Goal: Transaction & Acquisition: Purchase product/service

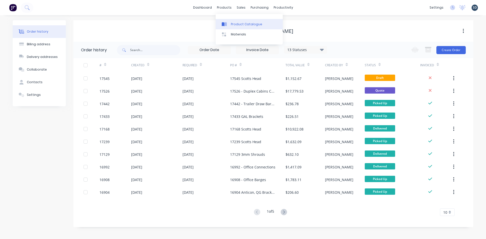
click at [232, 21] on link "Product Catalogue" at bounding box center [249, 24] width 67 height 10
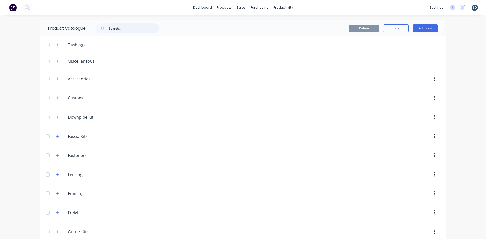
click at [119, 29] on input "text" at bounding box center [134, 28] width 50 height 10
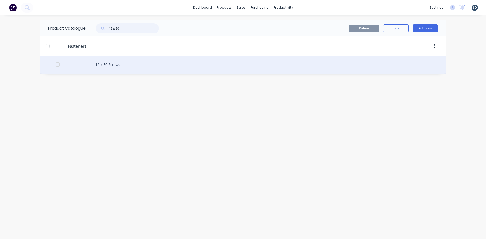
type input "12 x 50"
click at [142, 64] on div "12 x 50 Screws" at bounding box center [243, 65] width 405 height 18
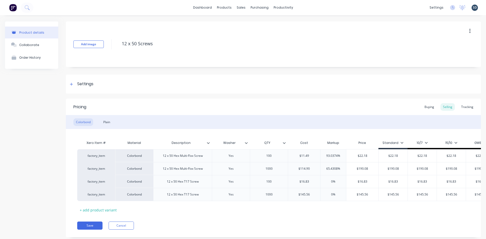
scroll to position [16, 0]
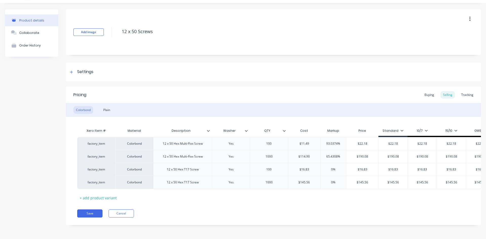
type textarea "x"
click at [214, 53] on div "Add image 12 x 50 Screws Settings Product Options I buy this item I sell this i…" at bounding box center [273, 121] width 415 height 224
click at [309, 55] on div "Add image 12 x 50 Screws Settings Product Options I buy this item I sell this i…" at bounding box center [273, 121] width 415 height 224
click at [296, 56] on div "Add image 12 x 50 Screws Settings Product Options I buy this item I sell this i…" at bounding box center [273, 121] width 415 height 224
click at [298, 55] on div "Add image 12 x 50 Screws Settings Product Options I buy this item I sell this i…" at bounding box center [273, 121] width 415 height 224
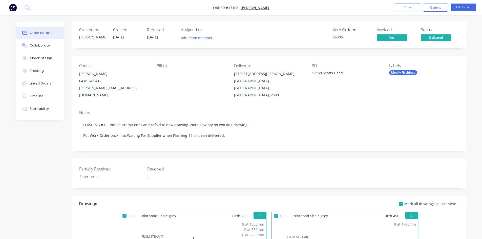
scroll to position [405, 0]
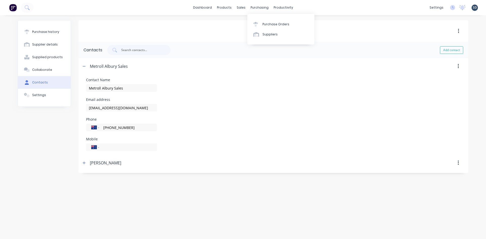
select select "AU"
click at [274, 24] on div "Purchase Orders" at bounding box center [275, 24] width 27 height 5
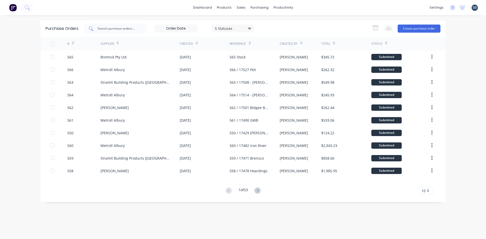
click at [118, 33] on div at bounding box center [115, 29] width 63 height 10
type input "510"
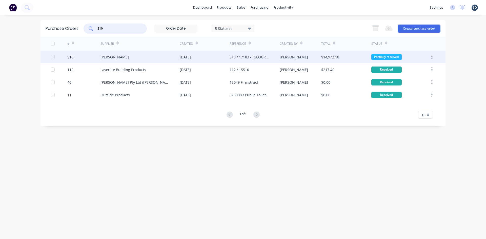
click at [154, 56] on div "Lysaght VIC" at bounding box center [139, 57] width 79 height 13
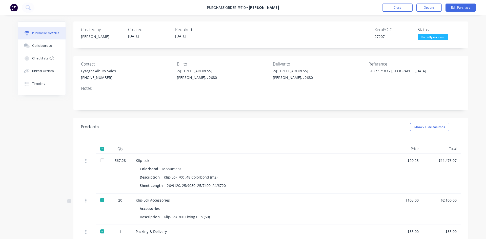
type textarea "x"
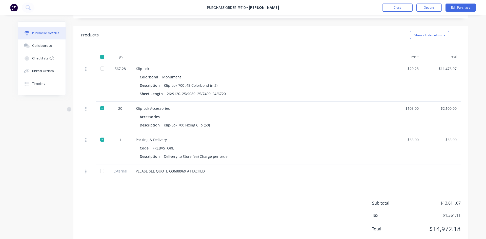
scroll to position [80, 0]
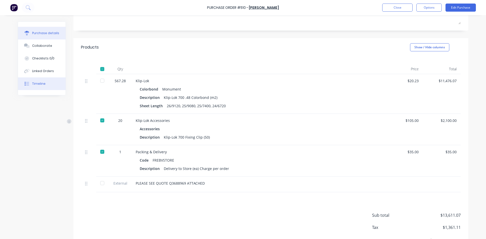
click at [38, 83] on div "Timeline" at bounding box center [38, 84] width 13 height 5
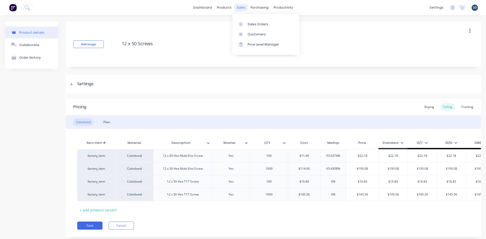
click at [242, 5] on div "sales" at bounding box center [241, 8] width 14 height 8
click at [257, 27] on link "Sales Orders" at bounding box center [265, 24] width 67 height 10
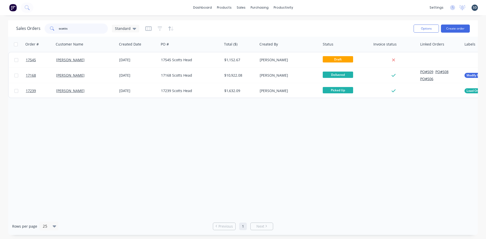
click at [74, 28] on input "scotts" at bounding box center [83, 29] width 49 height 10
type input "steven"
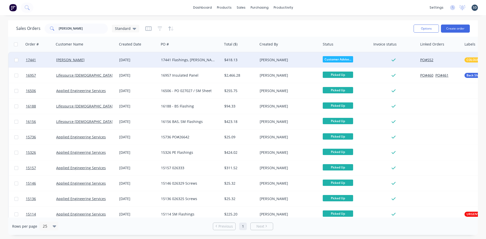
click at [203, 62] on div "17441 Flashings, [PERSON_NAME]" at bounding box center [189, 59] width 56 height 5
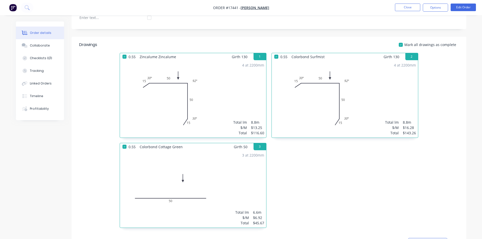
scroll to position [100, 0]
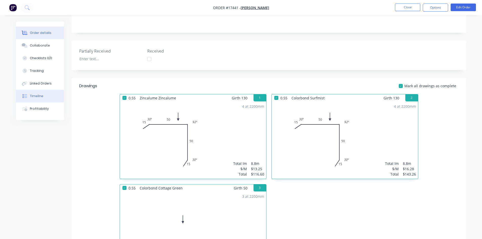
click at [45, 97] on button "Timeline" at bounding box center [40, 96] width 48 height 13
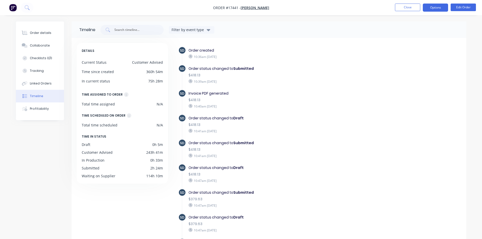
click at [440, 6] on button "Options" at bounding box center [435, 8] width 25 height 8
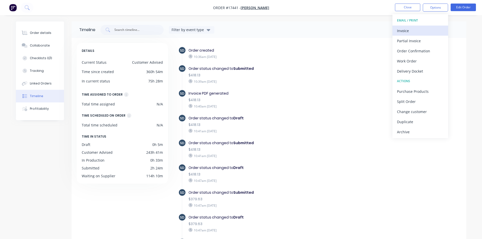
click at [420, 29] on div "Invoice" at bounding box center [420, 30] width 47 height 7
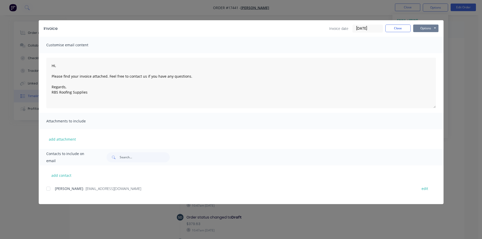
click at [429, 29] on button "Options" at bounding box center [425, 29] width 25 height 8
click at [433, 43] on button "Print" at bounding box center [429, 46] width 32 height 8
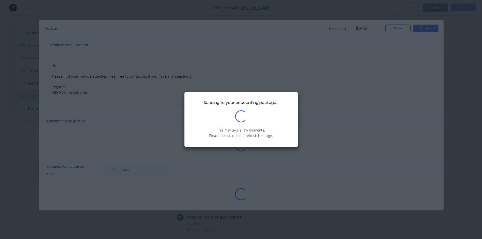
type textarea "Hi, Please find your invoice attached. Feel free to contact us if you have any …"
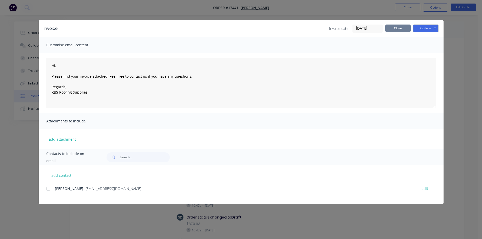
click at [401, 30] on button "Close" at bounding box center [398, 29] width 25 height 8
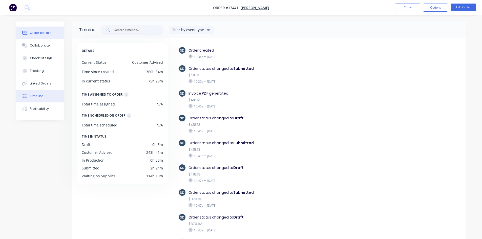
click at [46, 32] on div "Order details" at bounding box center [41, 33] width 22 height 5
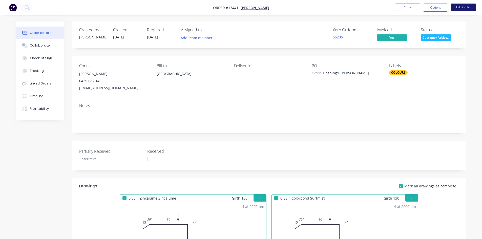
click at [464, 5] on button "Edit Order" at bounding box center [463, 8] width 25 height 8
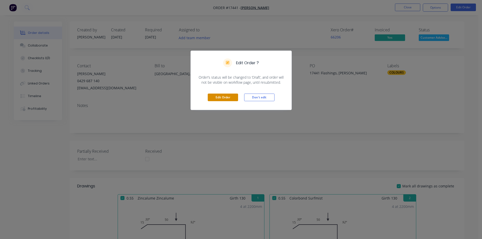
click at [229, 94] on button "Edit Order" at bounding box center [223, 98] width 30 height 8
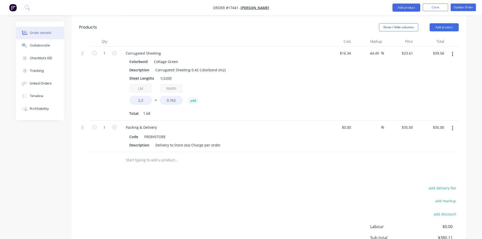
scroll to position [418, 0]
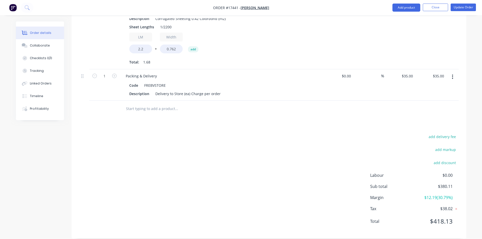
click at [156, 104] on input "text" at bounding box center [176, 109] width 101 height 10
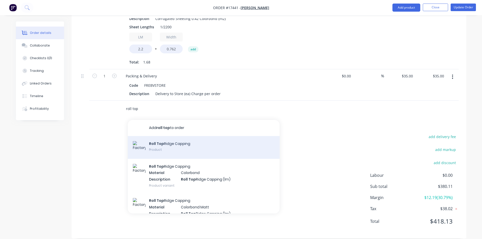
type input "roll top"
click at [189, 138] on div "Roll Top Ridge Capping Product" at bounding box center [204, 147] width 152 height 23
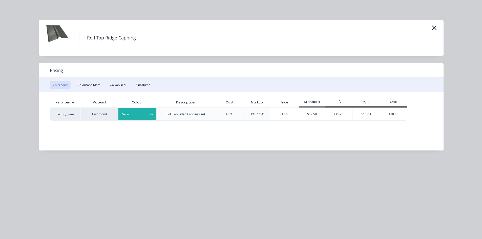
click at [141, 114] on div at bounding box center [133, 115] width 23 height 6
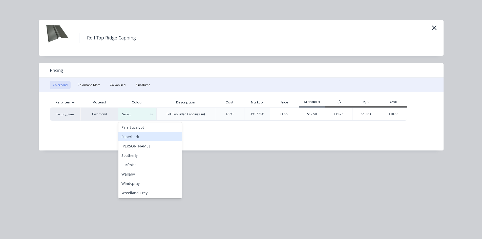
scroll to position [141, 0]
click at [143, 166] on div "Surfmist" at bounding box center [149, 164] width 63 height 9
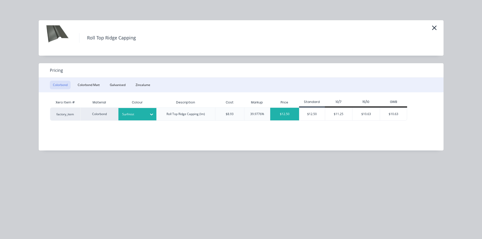
click at [288, 114] on div "$12.50" at bounding box center [284, 114] width 29 height 13
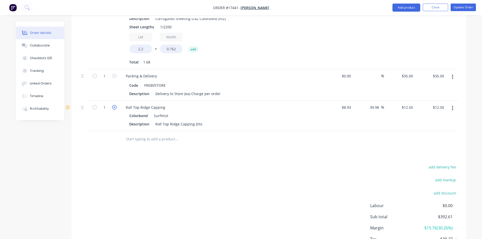
click at [115, 105] on icon "button" at bounding box center [114, 107] width 5 height 5
type input "2"
type input "$25.00"
click at [289, 136] on div at bounding box center [211, 139] width 178 height 10
click at [407, 104] on input "12.5" at bounding box center [408, 107] width 14 height 7
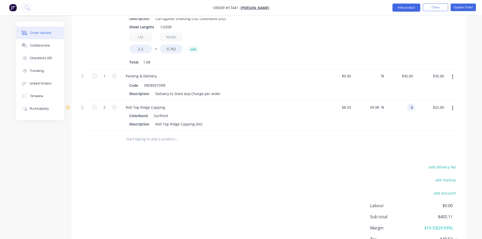
type input "8"
type input "-10.41"
type input "$8.00"
type input "$16.00"
click at [296, 164] on div "add delivery fee add markup add discount Labour $0.00 Sub total $405.11 Margin …" at bounding box center [269, 213] width 380 height 98
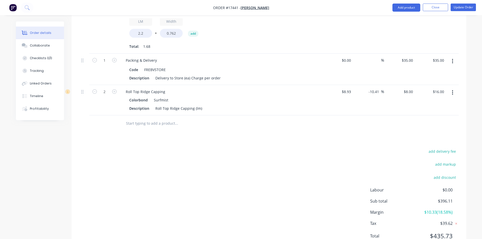
scroll to position [448, 0]
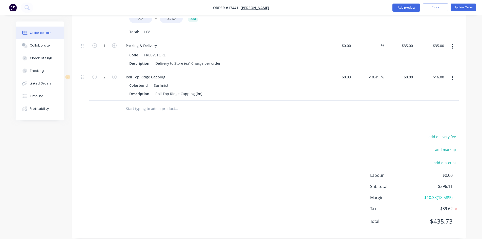
click at [341, 107] on div at bounding box center [269, 109] width 380 height 16
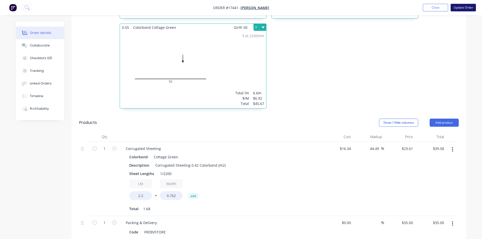
click at [461, 7] on button "Update Order" at bounding box center [463, 8] width 25 height 8
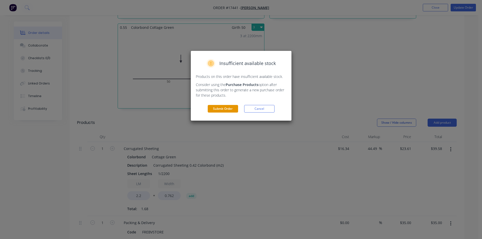
click at [231, 111] on button "Submit Order" at bounding box center [223, 109] width 30 height 8
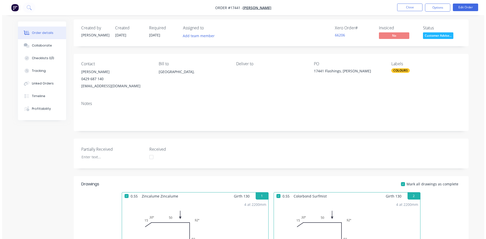
scroll to position [0, 0]
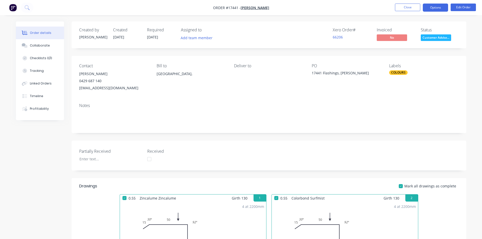
click at [436, 9] on button "Options" at bounding box center [435, 8] width 25 height 8
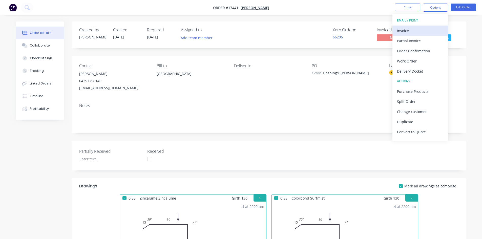
click at [420, 29] on div "Invoice" at bounding box center [420, 30] width 47 height 7
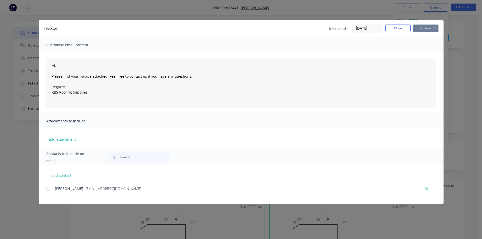
click at [423, 30] on button "Options" at bounding box center [425, 29] width 25 height 8
click at [429, 46] on button "Print" at bounding box center [429, 46] width 32 height 8
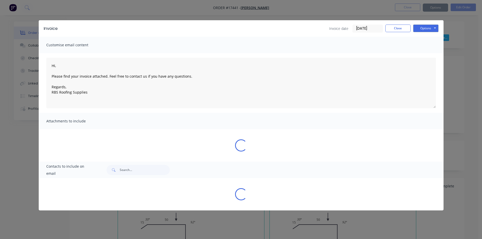
type textarea "Hi, Please find your invoice attached. Feel free to contact us if you have any …"
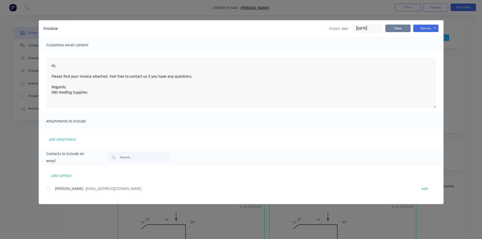
click at [393, 27] on button "Close" at bounding box center [398, 29] width 25 height 8
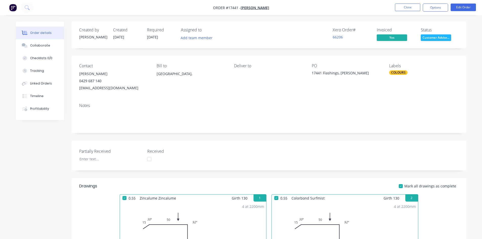
click at [283, 9] on nav "Order #17441 - Tony Stephens Close Options Edit Order" at bounding box center [241, 7] width 482 height 15
click at [442, 38] on span "Customer Advise..." at bounding box center [436, 37] width 30 height 6
click at [392, 22] on div "Created by Sam Created 27/08/25 Required 27/08/25 Assigned to Add team member X…" at bounding box center [269, 35] width 395 height 27
click at [407, 7] on button "Close" at bounding box center [407, 8] width 25 height 8
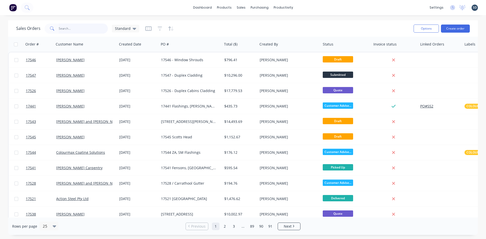
click at [80, 33] on input "text" at bounding box center [83, 29] width 49 height 10
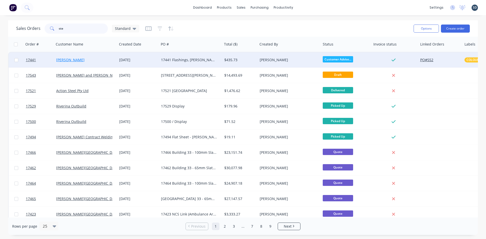
type input "ste"
click at [75, 60] on link "[PERSON_NAME]" at bounding box center [70, 59] width 28 height 5
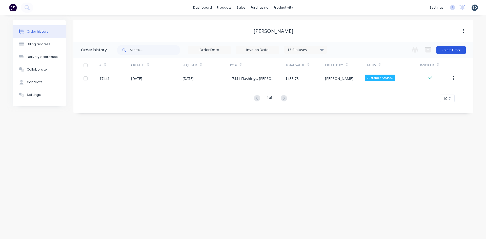
click at [454, 49] on button "Create Order" at bounding box center [450, 50] width 29 height 8
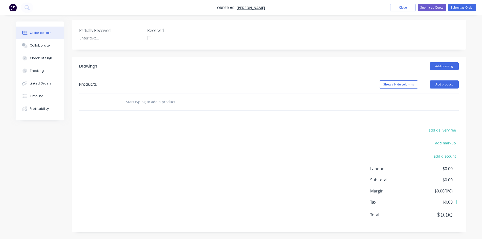
scroll to position [117, 0]
click at [141, 103] on input "text" at bounding box center [176, 101] width 101 height 10
click at [438, 86] on button "Add product" at bounding box center [444, 84] width 29 height 8
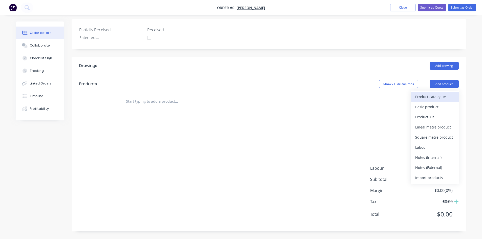
click at [435, 98] on div "Product catalogue" at bounding box center [434, 96] width 39 height 7
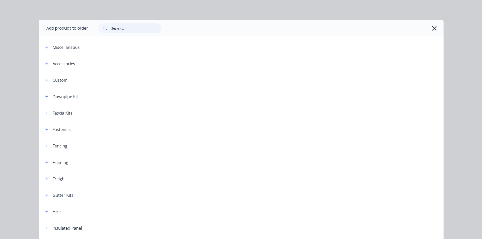
click at [129, 28] on input "text" at bounding box center [136, 28] width 50 height 10
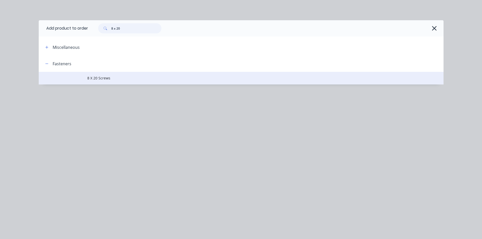
type input "8 x 20"
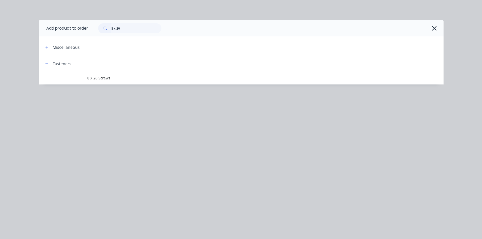
click at [130, 75] on td "8 X 20 Screws" at bounding box center [265, 78] width 356 height 13
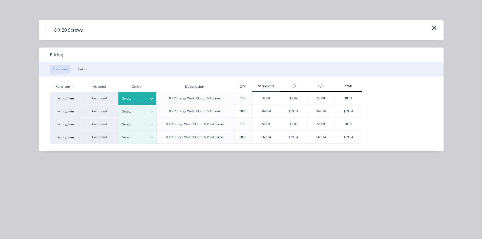
click at [152, 97] on icon at bounding box center [151, 98] width 5 height 5
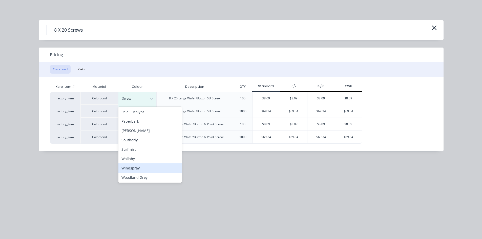
scroll to position [141, 0]
click at [139, 151] on div "Surfmist" at bounding box center [149, 148] width 63 height 9
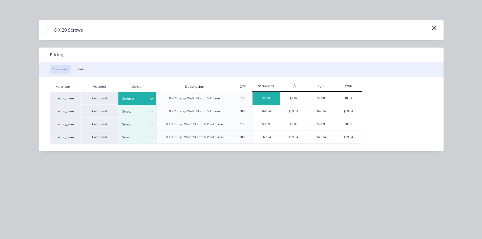
click at [264, 99] on div "$8.09" at bounding box center [266, 98] width 27 height 13
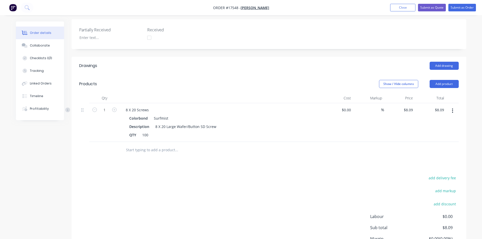
click at [149, 152] on input "text" at bounding box center [176, 150] width 101 height 10
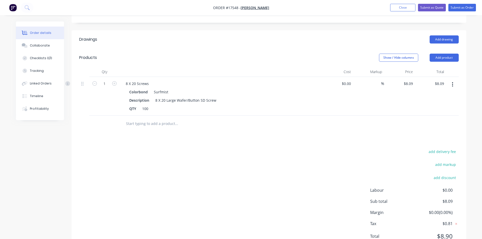
scroll to position [165, 0]
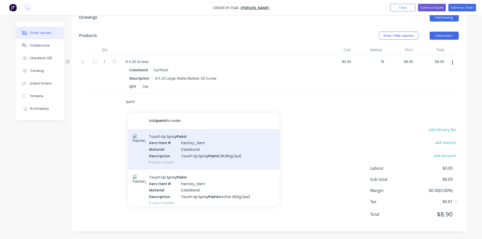
type input "paint"
click at [175, 149] on div "Touch Up Spray Paint Xero Item # factory_item Material Colorbond Description To…" at bounding box center [204, 149] width 152 height 41
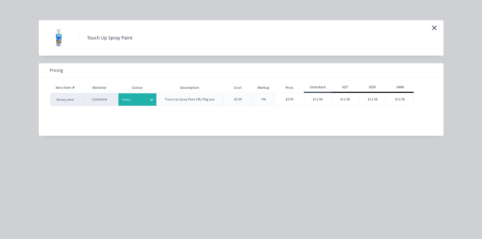
click at [140, 97] on div "Select" at bounding box center [133, 99] width 28 height 7
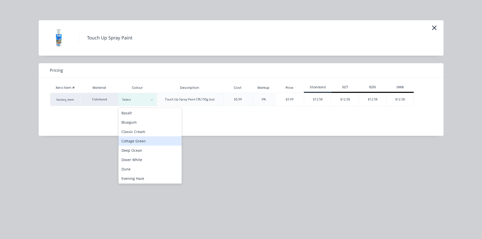
scroll to position [25, 0]
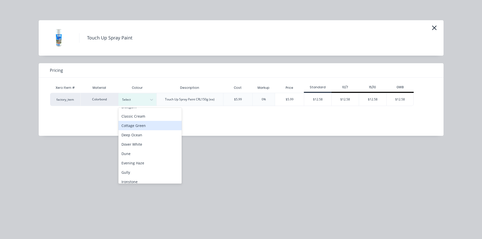
click at [148, 127] on div "Cottage Green" at bounding box center [149, 125] width 63 height 9
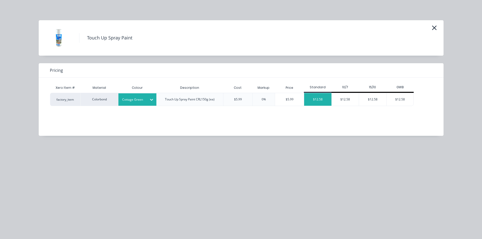
click at [320, 98] on div "$12.58" at bounding box center [317, 99] width 27 height 13
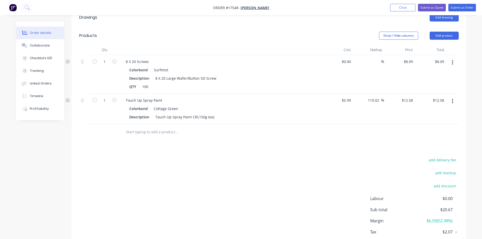
scroll to position [196, 0]
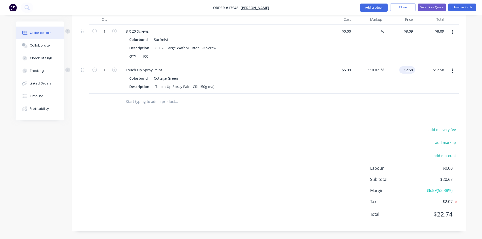
click at [412, 70] on input "12.58" at bounding box center [408, 69] width 14 height 7
type input "12.50"
type input "108.68"
type input "$12.50"
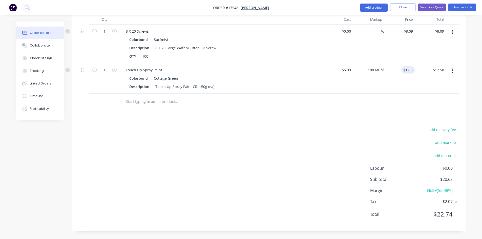
click at [388, 119] on div "Drawings Add drawing Products Show / Hide columns Add product Qty Cost Markup P…" at bounding box center [269, 105] width 395 height 254
click at [412, 67] on input "12.5" at bounding box center [408, 69] width 14 height 7
type input "1"
type input "12.4"
type input "107.01"
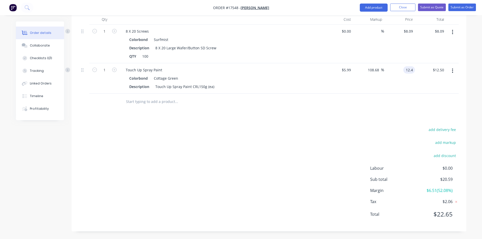
type input "$12.40"
click at [357, 135] on div "add delivery fee add markup add discount Labour $0.00 Sub total $20.59 Margin $…" at bounding box center [269, 175] width 380 height 98
click at [410, 72] on input "12.4" at bounding box center [408, 69] width 14 height 7
type input "12"
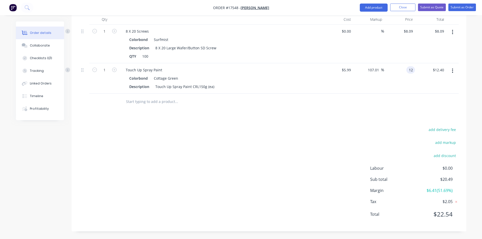
type input "100.33"
type input "$12.00"
click at [319, 145] on div "add delivery fee add markup add discount Labour $0.00 Sub total $20.49 Margin $…" at bounding box center [269, 175] width 380 height 98
click at [408, 32] on input "8.09" at bounding box center [409, 31] width 12 height 7
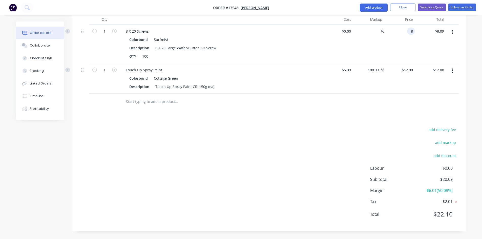
type input "$8.00"
click at [333, 127] on div "add delivery fee add markup add discount Labour $0.00 Sub total $20.09 Margin $…" at bounding box center [269, 175] width 380 height 98
click at [458, 7] on button "Submit as Order" at bounding box center [463, 8] width 28 height 8
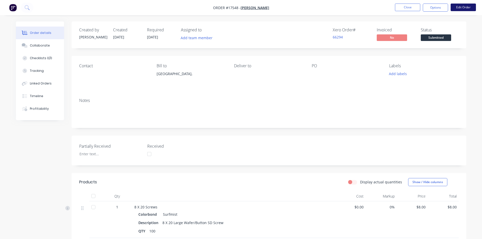
click at [463, 9] on button "Edit Order" at bounding box center [463, 8] width 25 height 8
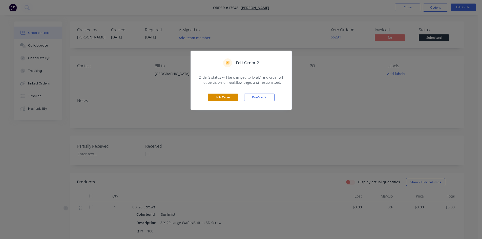
click at [232, 98] on button "Edit Order" at bounding box center [223, 98] width 30 height 8
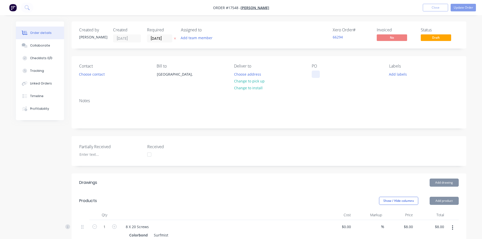
click at [317, 73] on div at bounding box center [316, 74] width 8 height 7
click at [327, 75] on div "17548 Screws, Paint" at bounding box center [333, 74] width 42 height 7
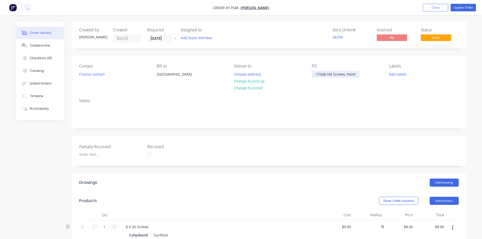
click at [347, 74] on div "17548 SM Screws, Paint" at bounding box center [336, 74] width 48 height 7
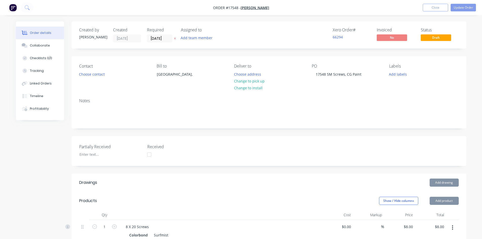
click at [357, 95] on div "Notes" at bounding box center [269, 111] width 395 height 34
click at [462, 3] on nav "Order #17548 - [PERSON_NAME] Add product Close Update Order" at bounding box center [241, 7] width 482 height 15
click at [461, 7] on button "Update Order" at bounding box center [463, 8] width 25 height 8
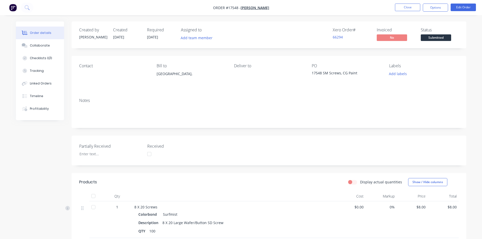
click at [438, 35] on span "Submitted" at bounding box center [436, 37] width 30 height 6
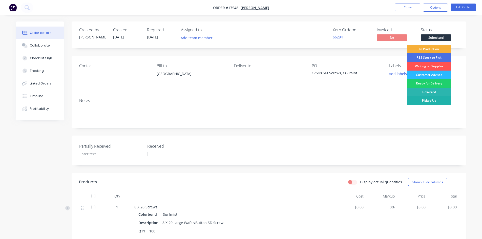
click at [440, 100] on div "Picked Up" at bounding box center [429, 100] width 44 height 9
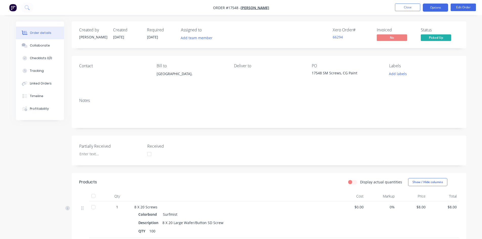
click at [434, 9] on button "Options" at bounding box center [435, 8] width 25 height 8
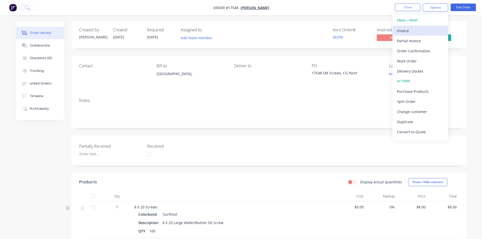
click at [416, 32] on div "Invoice" at bounding box center [420, 30] width 47 height 7
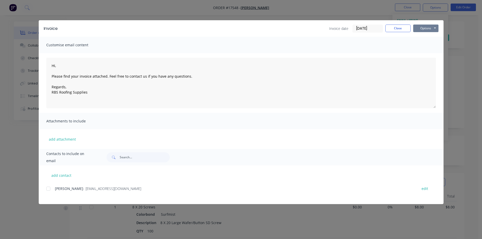
click at [429, 26] on button "Options" at bounding box center [425, 29] width 25 height 8
click at [429, 46] on button "Print" at bounding box center [429, 46] width 32 height 8
type textarea "Hi, Please find your invoice attached. Feel free to contact us if you have any …"
click at [401, 29] on button "Close" at bounding box center [398, 29] width 25 height 8
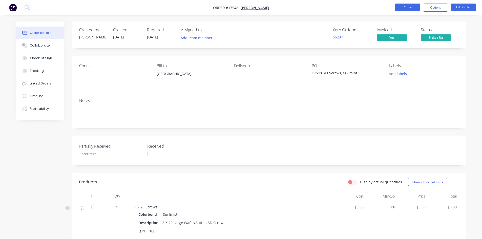
click at [408, 7] on button "Close" at bounding box center [407, 8] width 25 height 8
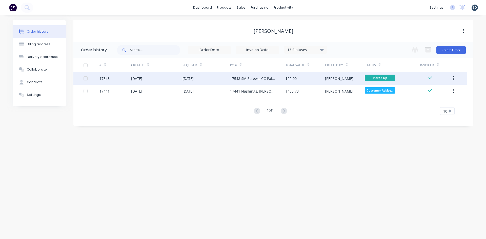
click at [224, 80] on div "[DATE]" at bounding box center [207, 78] width 48 height 13
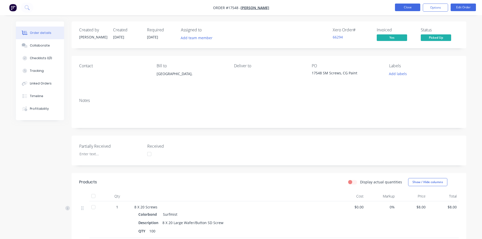
click at [407, 6] on button "Close" at bounding box center [407, 8] width 25 height 8
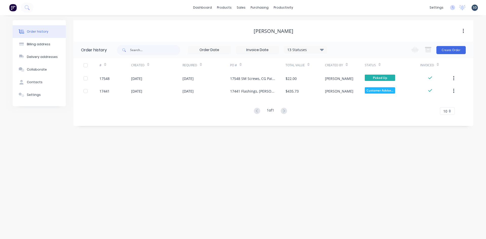
click at [310, 7] on div "dashboard products sales purchasing productivity dashboard products Product Cat…" at bounding box center [243, 7] width 486 height 15
